Goal: Task Accomplishment & Management: Manage account settings

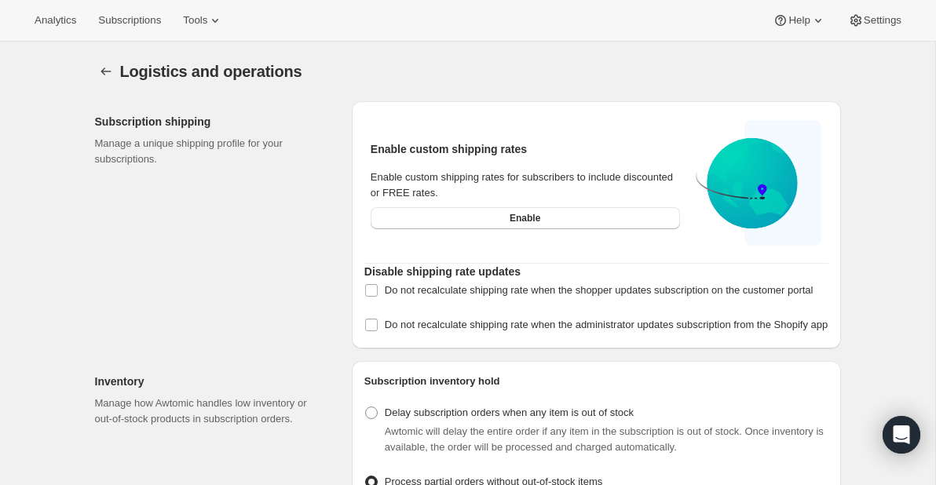
select select "DAY"
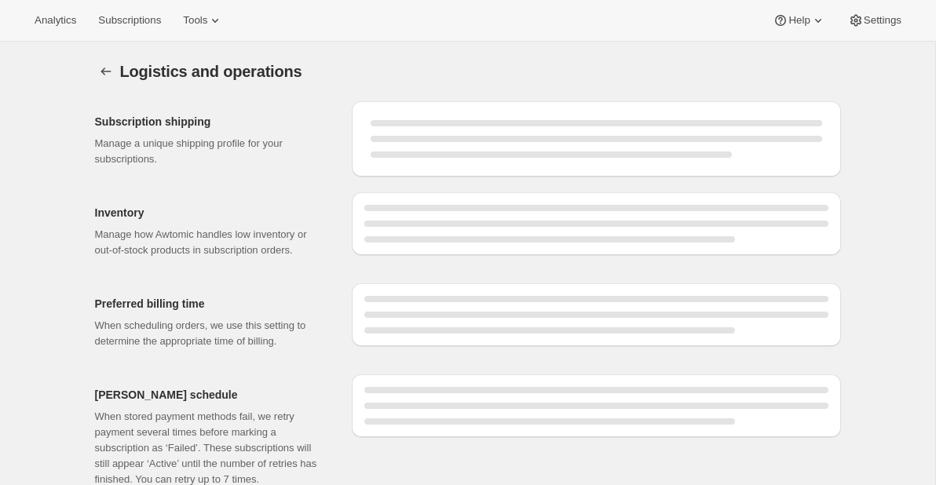
select select "DAY"
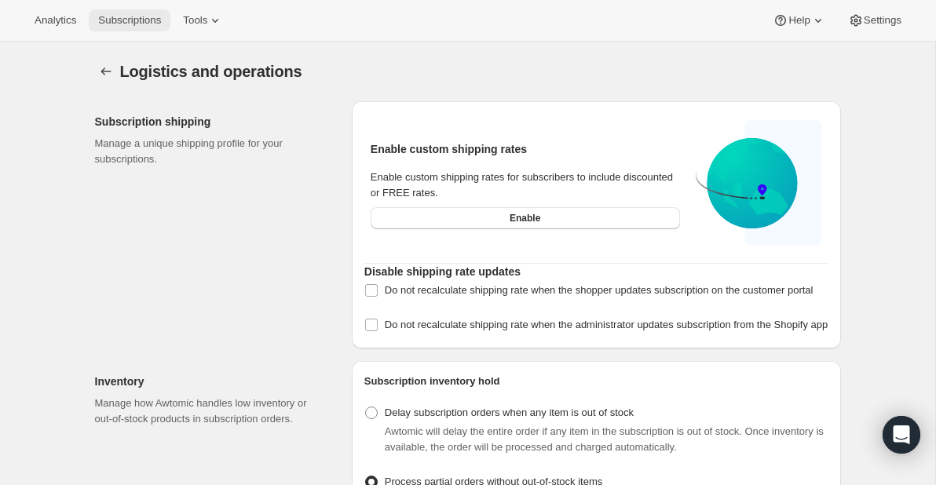
click at [127, 20] on span "Subscriptions" at bounding box center [129, 20] width 63 height 13
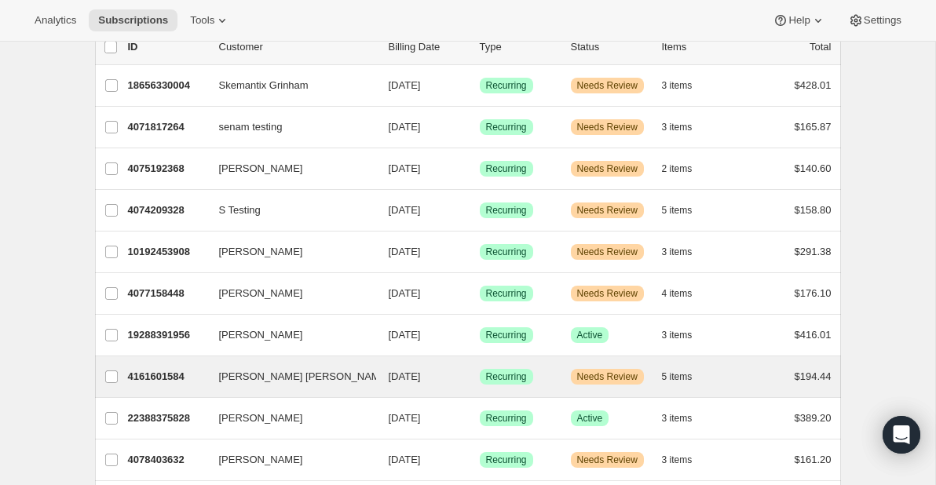
scroll to position [108, 0]
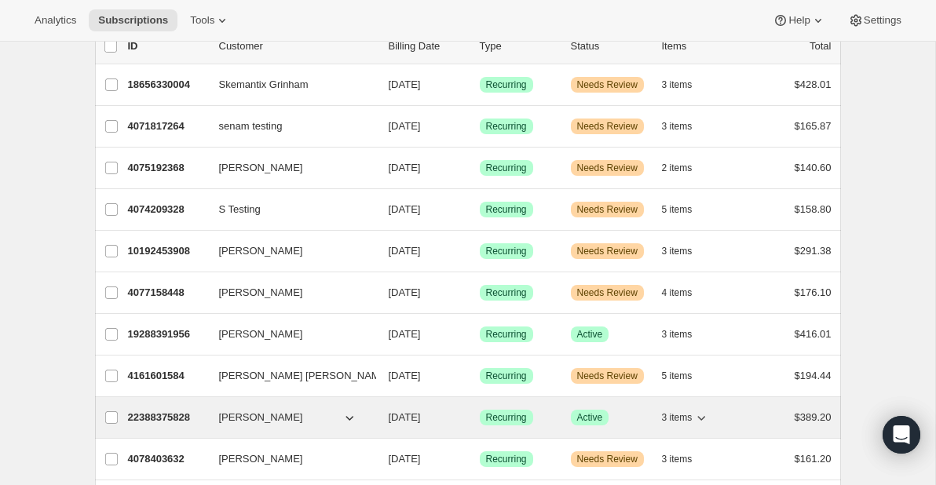
click at [160, 418] on p "22388375828" at bounding box center [167, 418] width 79 height 16
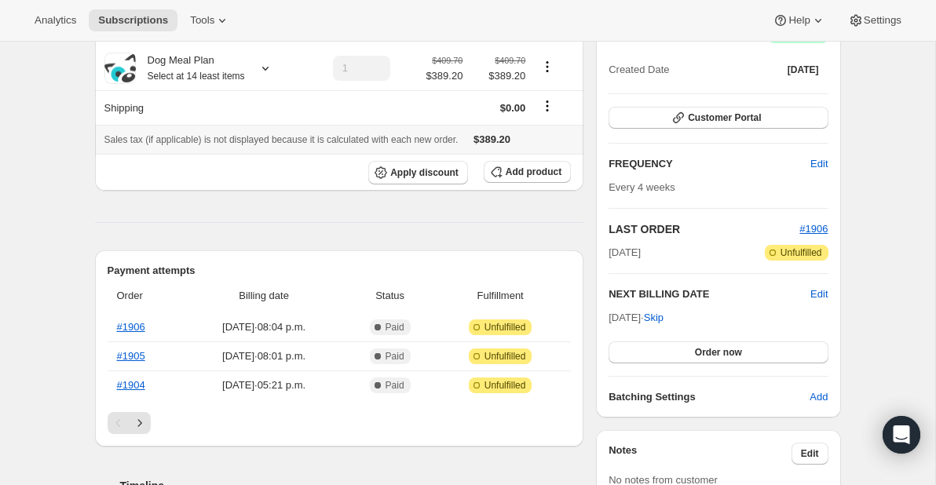
scroll to position [175, 0]
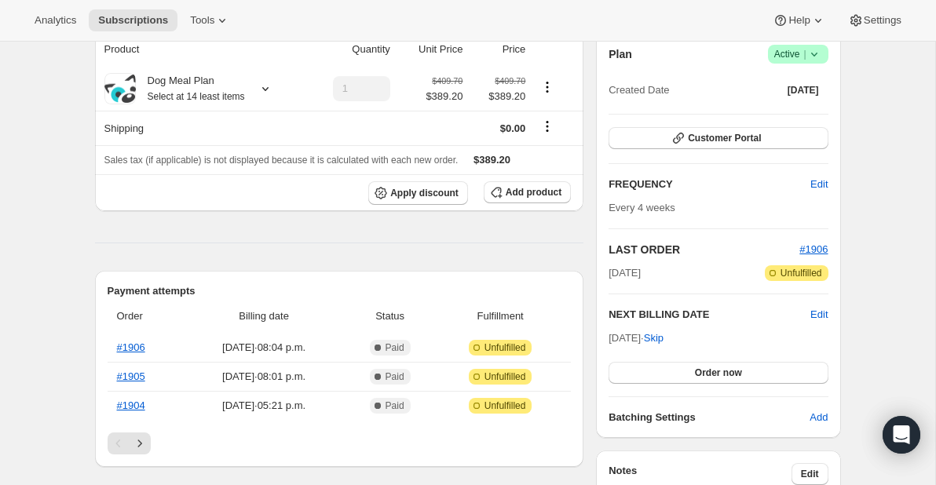
scroll to position [141, 0]
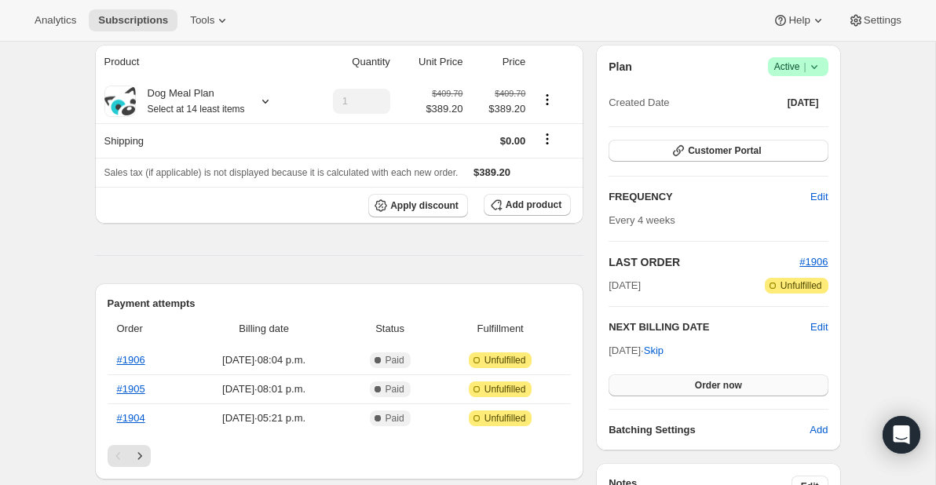
click at [725, 382] on span "Order now" at bounding box center [718, 385] width 47 height 13
click at [738, 383] on span "Click to confirm" at bounding box center [718, 385] width 71 height 13
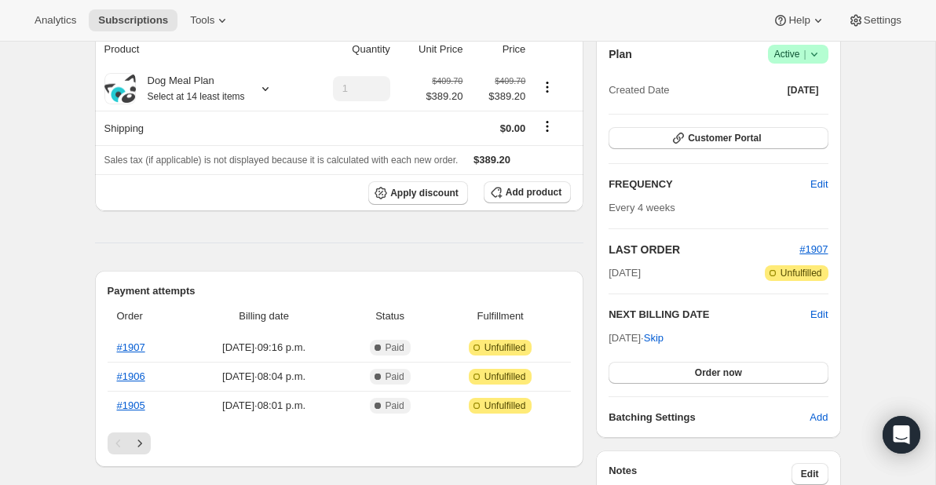
scroll to position [167, 0]
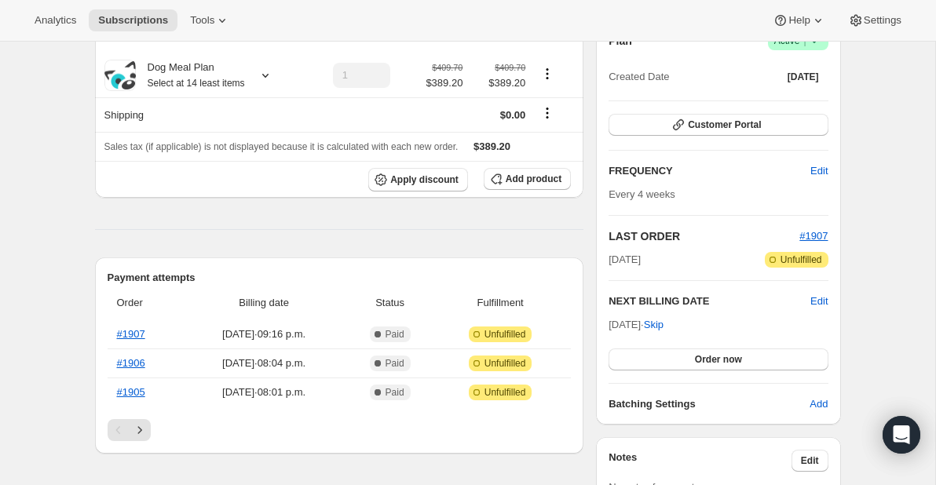
click at [715, 356] on span "Order now" at bounding box center [718, 359] width 47 height 13
click at [720, 361] on span "Click to confirm" at bounding box center [718, 359] width 71 height 13
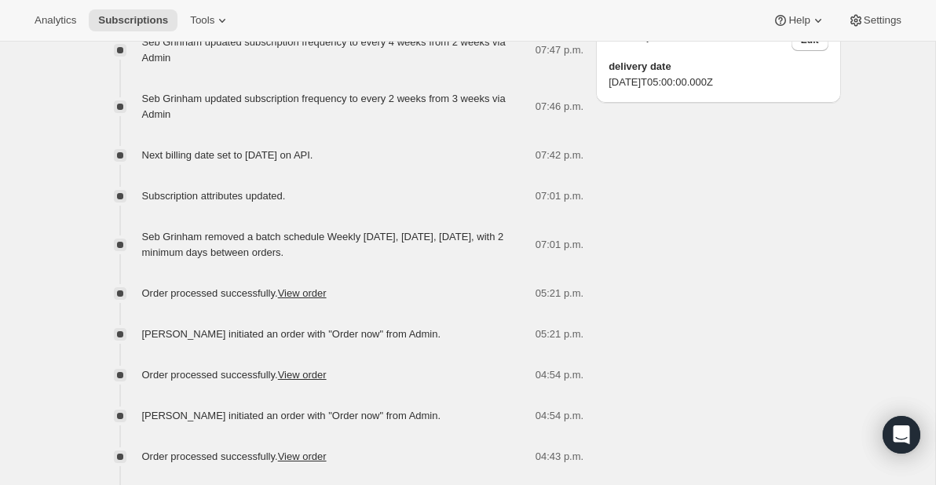
scroll to position [957, 0]
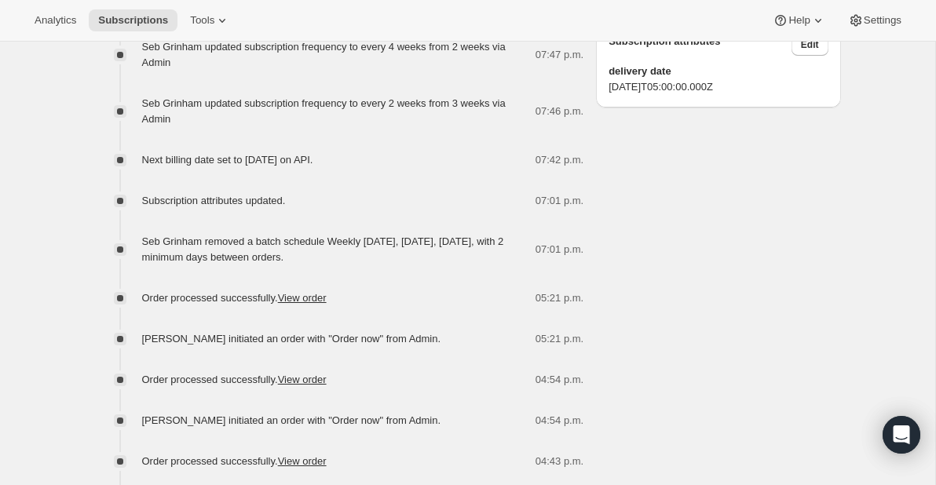
click at [794, 244] on div "Sebastian Grinham seb@grinham.net · +17057614531 2 subscriptions $8.80 LTV 11 O…" at bounding box center [461, 41] width 759 height 1818
click at [796, 215] on div "Sebastian Grinham seb@grinham.net · +17057614531 2 subscriptions $8.80 LTV 11 O…" at bounding box center [461, 41] width 759 height 1818
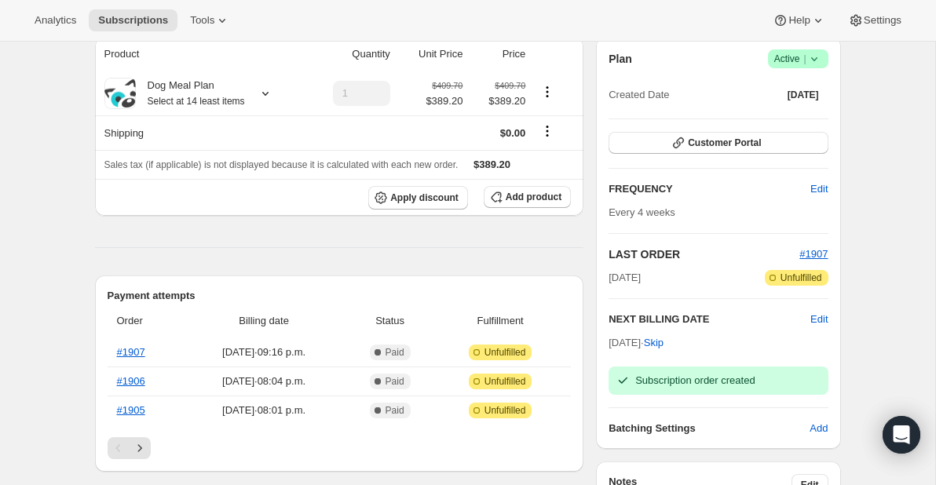
scroll to position [148, 0]
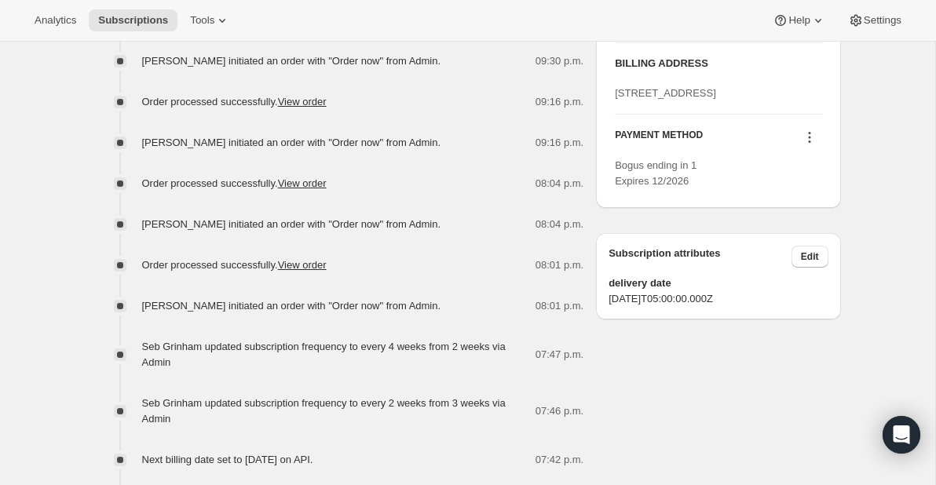
scroll to position [742, 0]
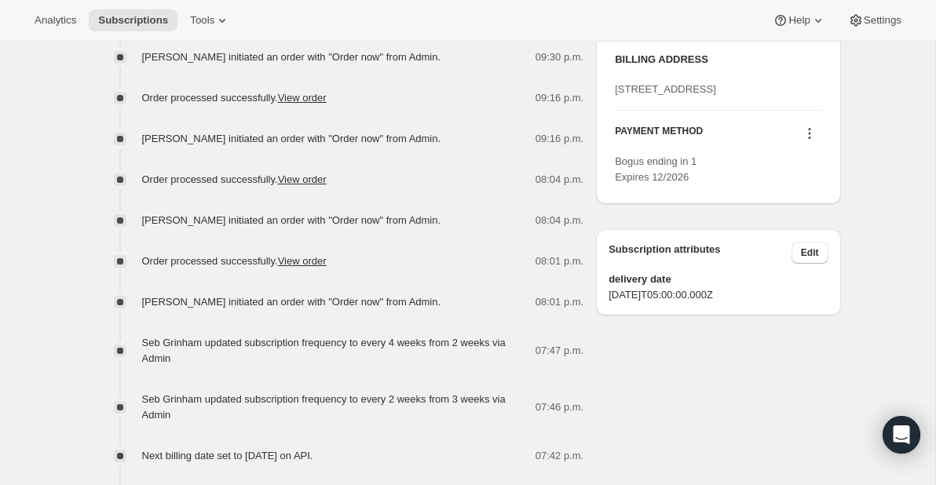
click at [734, 408] on div "Sebastian Grinham seb@grinham.net · +17057614531 2 subscriptions $8.80 LTV 11 O…" at bounding box center [461, 296] width 759 height 1900
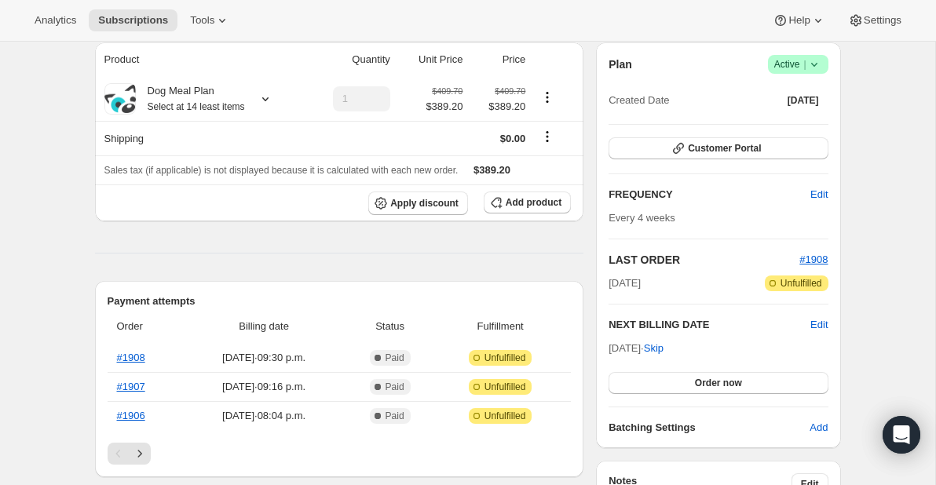
scroll to position [145, 0]
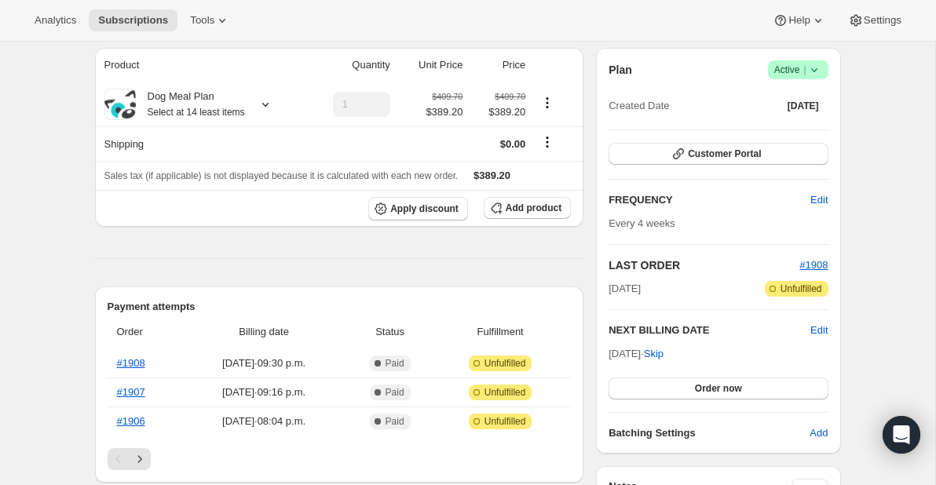
scroll to position [211, 0]
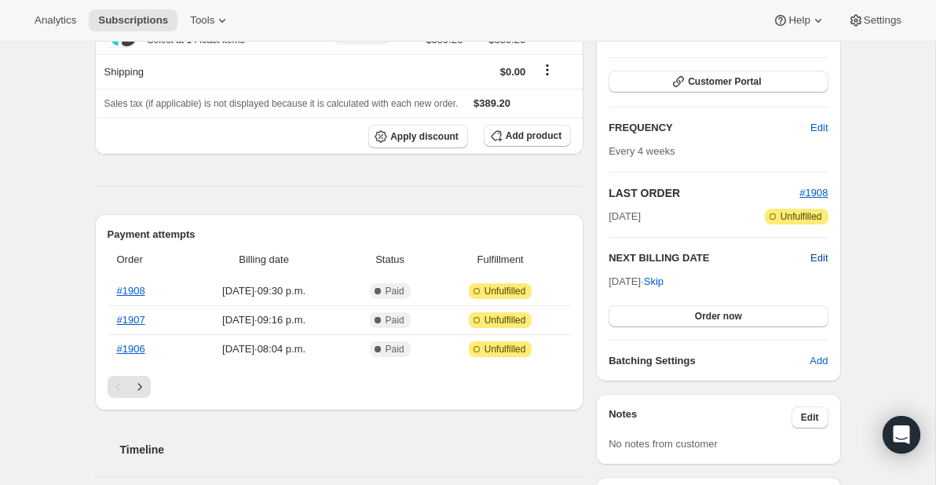
click at [822, 257] on span "Edit" at bounding box center [819, 259] width 17 height 16
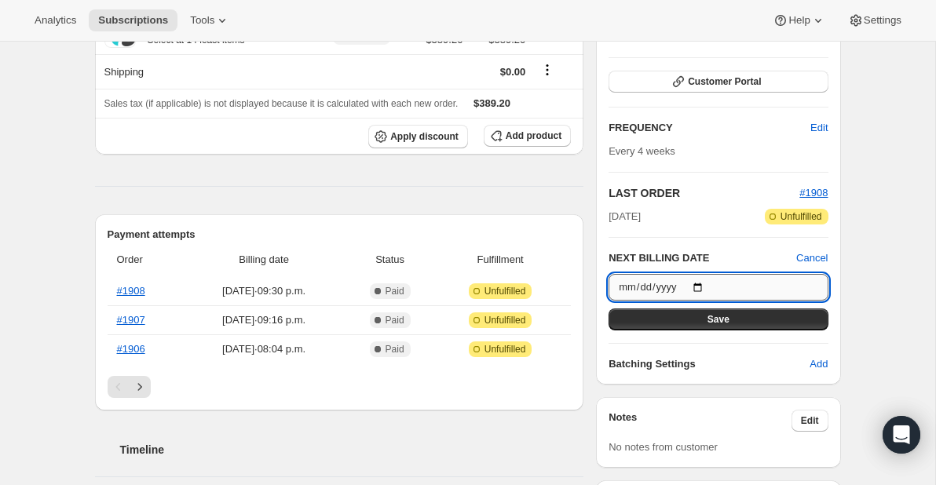
click at [654, 289] on input "[DATE]" at bounding box center [718, 287] width 219 height 27
click at [712, 288] on input "[DATE]" at bounding box center [718, 287] width 219 height 27
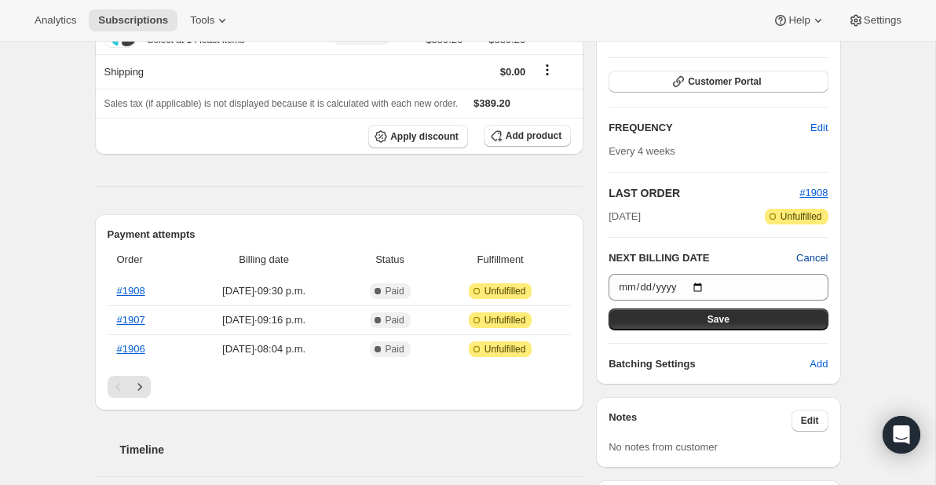
click at [819, 258] on span "Cancel" at bounding box center [811, 259] width 31 height 16
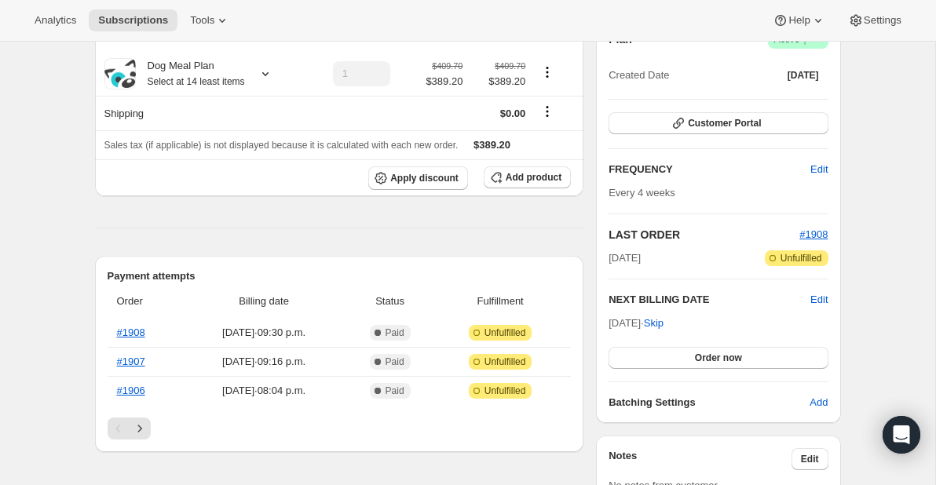
scroll to position [179, 0]
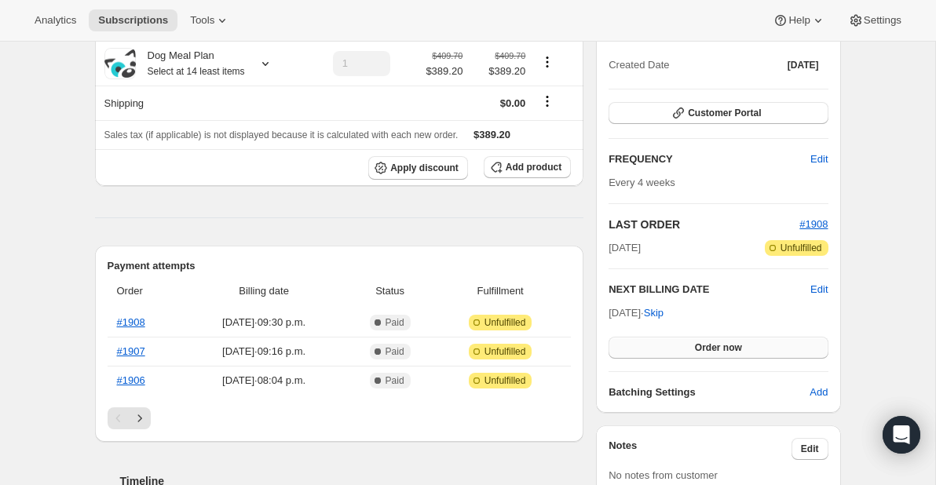
click at [705, 349] on span "Order now" at bounding box center [718, 348] width 47 height 13
click at [732, 345] on span "Click to confirm" at bounding box center [718, 348] width 71 height 13
